Goal: Information Seeking & Learning: Learn about a topic

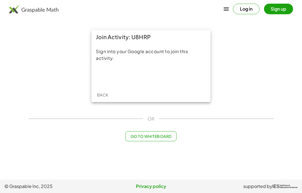
click at [154, 77] on div "Sign in with Google. Opens in new tab" at bounding box center [150, 76] width 51 height 12
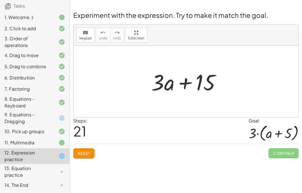
scroll to position [49, 0]
click at [86, 150] on button "Reset" at bounding box center [83, 153] width 21 height 10
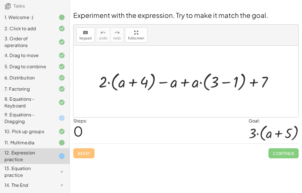
click at [207, 181] on div "Welcome to Graspable Math! Graspable Math turns math symbols into objects you c…" at bounding box center [186, 96] width 232 height 193
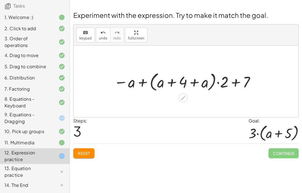
click at [88, 153] on span "Reset" at bounding box center [84, 153] width 12 height 5
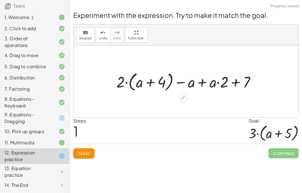
click at [84, 157] on button "Reset" at bounding box center [83, 153] width 21 height 10
click at [87, 153] on span "Reset" at bounding box center [84, 153] width 12 height 5
click at [86, 156] on button "Reset" at bounding box center [83, 153] width 21 height 10
click at [80, 152] on span "Reset" at bounding box center [84, 153] width 12 height 5
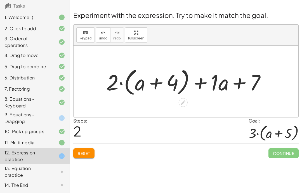
click at [87, 153] on span "Reset" at bounding box center [84, 153] width 12 height 5
click at [84, 151] on span "Reset" at bounding box center [84, 153] width 12 height 5
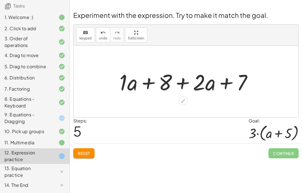
click at [88, 163] on div "Welcome to Graspable Math! Graspable Math turns math symbols into objects you c…" at bounding box center [186, 96] width 232 height 193
click at [87, 149] on button "Reset" at bounding box center [83, 153] width 21 height 10
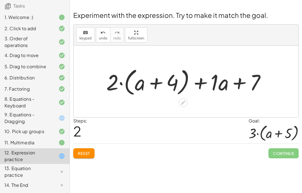
click at [84, 146] on div "Reset Continue" at bounding box center [185, 150] width 225 height 15
click at [86, 157] on button "Reset" at bounding box center [83, 153] width 21 height 10
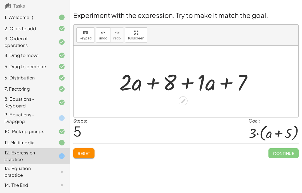
click at [84, 153] on span "Reset" at bounding box center [84, 153] width 12 height 5
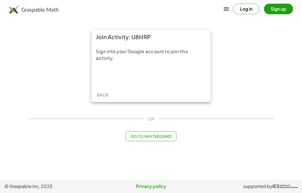
click at [162, 79] on div "Sign in with Google. Opens in new tab" at bounding box center [150, 76] width 51 height 12
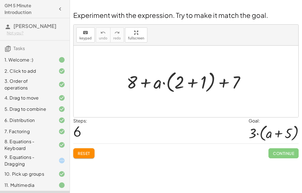
click at [89, 156] on span "Reset" at bounding box center [84, 153] width 12 height 5
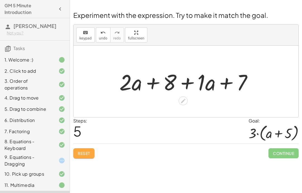
click at [82, 152] on span "Reset" at bounding box center [84, 153] width 12 height 5
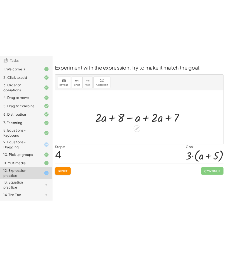
scroll to position [49, 0]
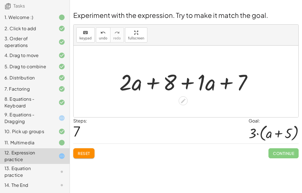
click at [99, 42] on button "undo undo" at bounding box center [103, 34] width 15 height 15
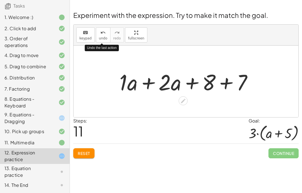
click at [105, 46] on div "Undo the last action" at bounding box center [102, 48] width 34 height 6
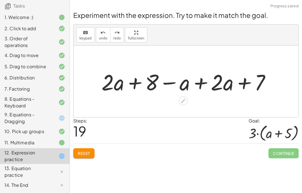
click at [101, 42] on button "undo undo" at bounding box center [103, 34] width 15 height 15
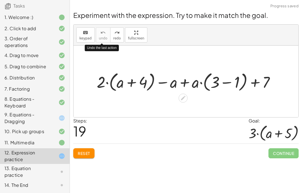
click at [89, 155] on span "Reset" at bounding box center [84, 153] width 12 height 5
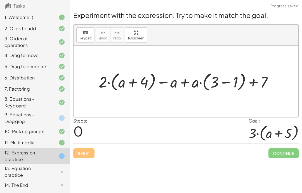
click at [84, 149] on div "Reset Continue" at bounding box center [185, 150] width 225 height 15
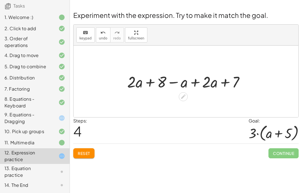
click at [160, 183] on div "Welcome to Graspable Math! Graspable Math turns math symbols into objects you c…" at bounding box center [186, 96] width 232 height 193
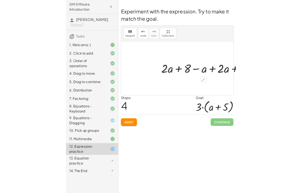
scroll to position [0, 0]
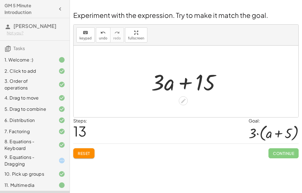
click at [187, 101] on div at bounding box center [183, 100] width 9 height 9
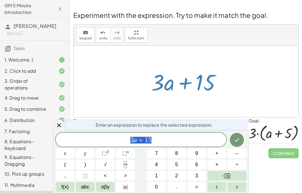
click at [231, 176] on button "Backspace" at bounding box center [226, 176] width 39 height 10
click at [198, 174] on button "3" at bounding box center [196, 176] width 19 height 10
click at [175, 191] on button "." at bounding box center [176, 187] width 19 height 10
click at [223, 177] on button "Backspace" at bounding box center [226, 176] width 39 height 10
click at [88, 191] on button "abc" at bounding box center [85, 187] width 19 height 10
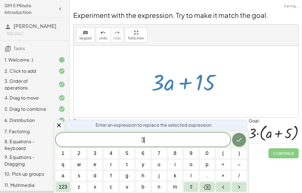
click at [67, 188] on span "123" at bounding box center [63, 187] width 8 height 8
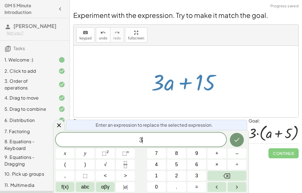
click at [105, 191] on button "αβγ" at bounding box center [105, 187] width 19 height 10
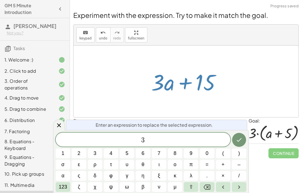
click at [68, 191] on button "123" at bounding box center [63, 187] width 15 height 10
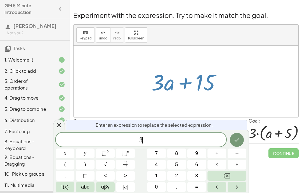
click at [177, 191] on button "." at bounding box center [176, 187] width 19 height 10
click at [65, 167] on span "(" at bounding box center [65, 165] width 2 height 8
click at [84, 190] on span "abc" at bounding box center [85, 187] width 8 height 8
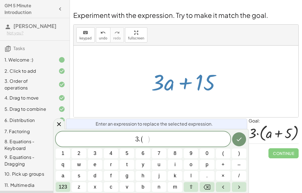
click at [64, 179] on span "a" at bounding box center [62, 176] width 3 height 8
click at [62, 190] on span "123" at bounding box center [63, 187] width 8 height 8
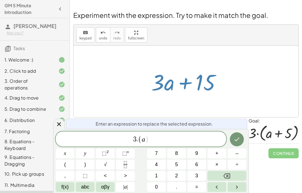
click at [215, 155] on span "+" at bounding box center [216, 154] width 3 height 8
click at [176, 163] on span "5" at bounding box center [176, 165] width 3 height 8
click at [91, 163] on button ")" at bounding box center [85, 165] width 19 height 10
click at [232, 138] on button "Done" at bounding box center [237, 139] width 14 height 14
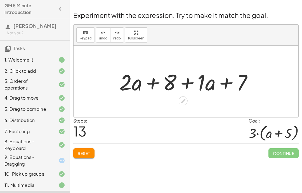
click at [88, 156] on span "Reset" at bounding box center [84, 153] width 12 height 5
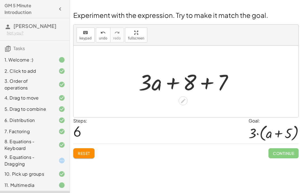
click at [183, 105] on div at bounding box center [183, 100] width 9 height 9
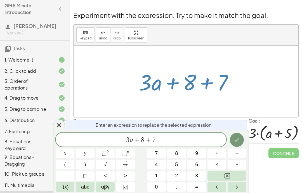
click at [131, 144] on div "3 ​ a + 8 + 7" at bounding box center [141, 139] width 171 height 14
click at [133, 143] on span "3 ​ a + 8 + 7" at bounding box center [141, 140] width 171 height 8
click at [226, 179] on icon "Backspace" at bounding box center [226, 175] width 7 height 7
click at [164, 144] on div "​ + 8 + 7" at bounding box center [141, 139] width 171 height 14
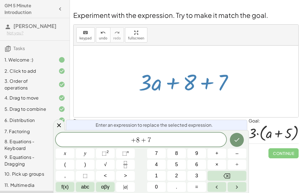
click at [196, 190] on span "=" at bounding box center [196, 187] width 3 height 8
click at [154, 176] on button "1" at bounding box center [156, 176] width 19 height 10
click at [170, 167] on button "5" at bounding box center [176, 165] width 19 height 10
click at [186, 142] on span "+ 8 + 7 = 1 5 ​" at bounding box center [141, 140] width 171 height 8
click at [233, 143] on button "Done" at bounding box center [237, 140] width 14 height 14
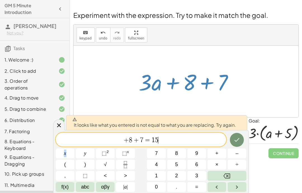
click at [270, 170] on div "Welcome to Graspable Math! Graspable Math turns math symbols into objects you c…" at bounding box center [186, 96] width 232 height 193
click at [245, 161] on button "÷" at bounding box center [237, 165] width 19 height 10
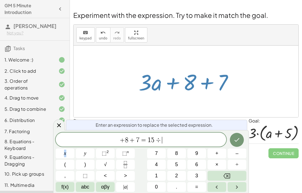
click at [243, 138] on button "Done" at bounding box center [237, 140] width 14 height 14
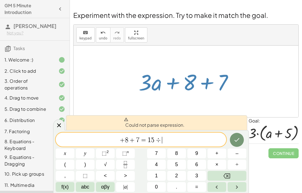
click at [234, 133] on button "Done" at bounding box center [237, 140] width 14 height 14
click at [119, 167] on button "Fraction" at bounding box center [125, 165] width 19 height 10
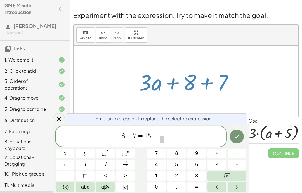
click at [238, 142] on button "Done" at bounding box center [237, 136] width 14 height 14
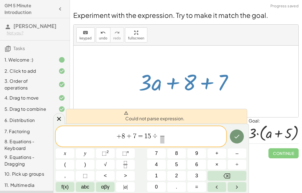
click at [61, 115] on div at bounding box center [59, 118] width 12 height 11
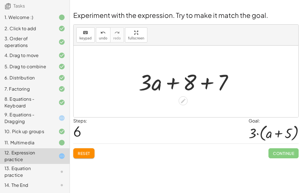
scroll to position [49, 0]
click at [29, 176] on div "13. Equation practice" at bounding box center [26, 171] width 45 height 13
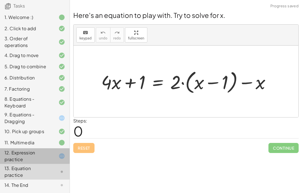
click at [48, 159] on div "12. Expression practice" at bounding box center [26, 155] width 45 height 13
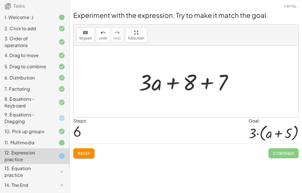
click at [87, 153] on span "Reset" at bounding box center [84, 153] width 12 height 5
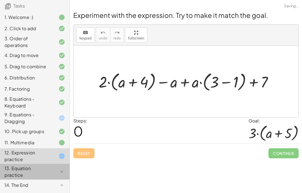
click at [37, 175] on div "13. Equation practice" at bounding box center [26, 171] width 45 height 13
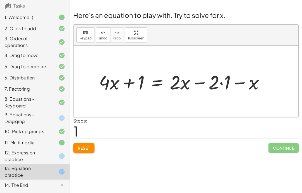
click at [211, 94] on div at bounding box center [183, 81] width 175 height 25
click at [264, 177] on div "Welcome to Graspable Math! Graspable Math turns math symbols into objects you c…" at bounding box center [186, 96] width 232 height 193
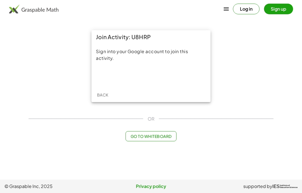
click at [160, 79] on div "Sign in with Google. Opens in new tab" at bounding box center [150, 76] width 51 height 12
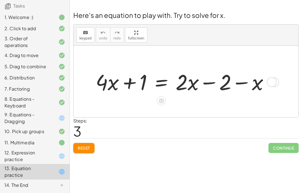
scroll to position [49, 0]
click at [52, 155] on div at bounding box center [57, 156] width 16 height 7
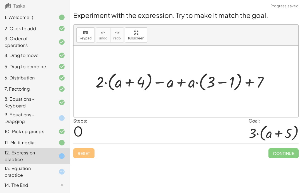
click at [87, 162] on div "Welcome to Graspable Math! Graspable Math turns math symbols into objects you c…" at bounding box center [186, 96] width 232 height 193
